Goal: Task Accomplishment & Management: Complete application form

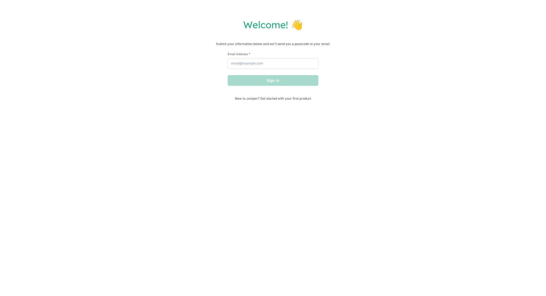
click at [291, 71] on form "First Name * Last Name * Email Address * Sign in" at bounding box center [273, 69] width 91 height 34
click at [288, 68] on input "Email Address *" at bounding box center [273, 63] width 91 height 11
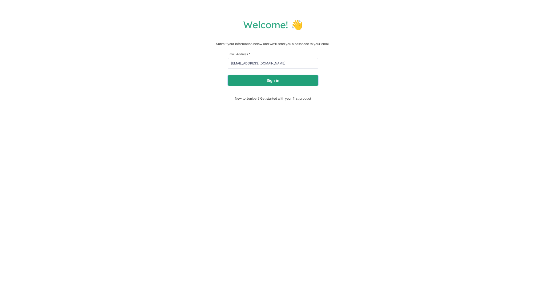
click at [276, 83] on button "Sign in" at bounding box center [273, 80] width 91 height 11
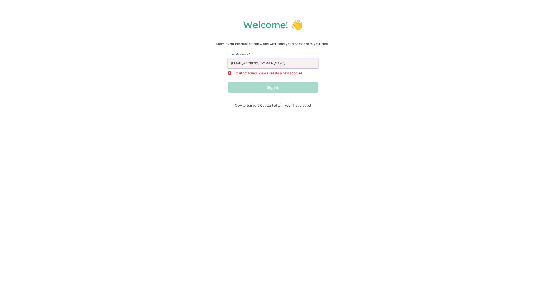
click at [308, 65] on input "[EMAIL_ADDRESS][DOMAIN_NAME]" at bounding box center [273, 63] width 91 height 11
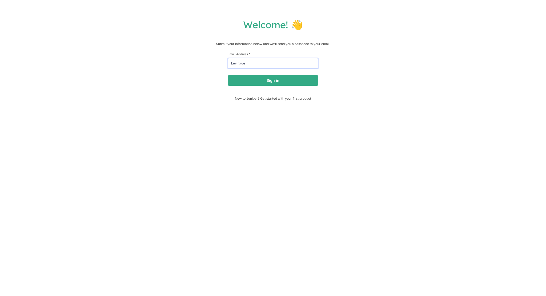
type input "[EMAIL_ADDRESS][DOMAIN_NAME]"
click at [228, 75] on button "Sign in" at bounding box center [273, 80] width 91 height 11
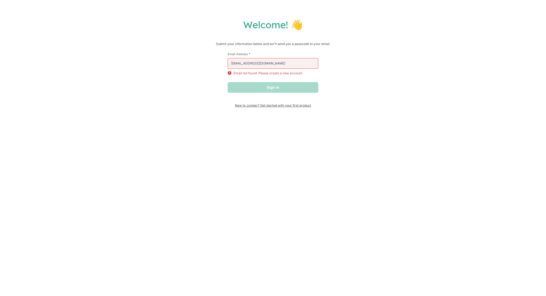
click at [300, 106] on span "New to Juniper? Get started with your first product" at bounding box center [273, 105] width 91 height 4
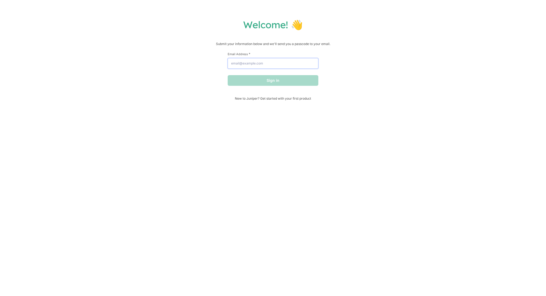
click at [288, 63] on input "Email Address *" at bounding box center [273, 63] width 91 height 11
type input "kevinxue3032@kevinxue.xyz"
click at [228, 75] on button "Sign in" at bounding box center [273, 80] width 91 height 11
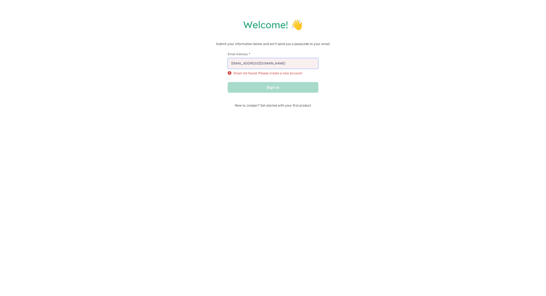
click at [288, 63] on input "kevinxue3032@kevinxue.xyz" at bounding box center [273, 63] width 91 height 11
